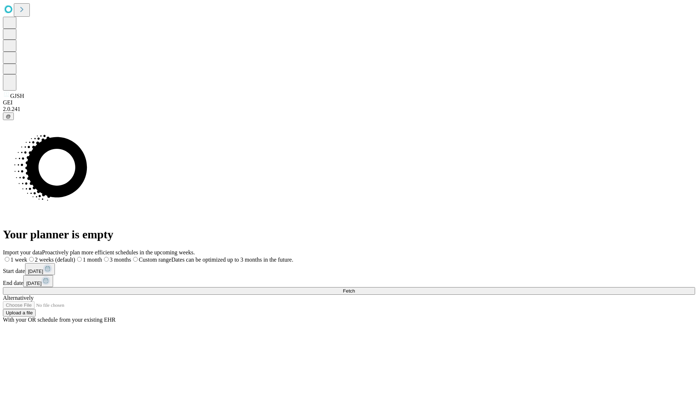
click at [355, 288] on span "Fetch" at bounding box center [349, 290] width 12 height 5
